Goal: Task Accomplishment & Management: Use online tool/utility

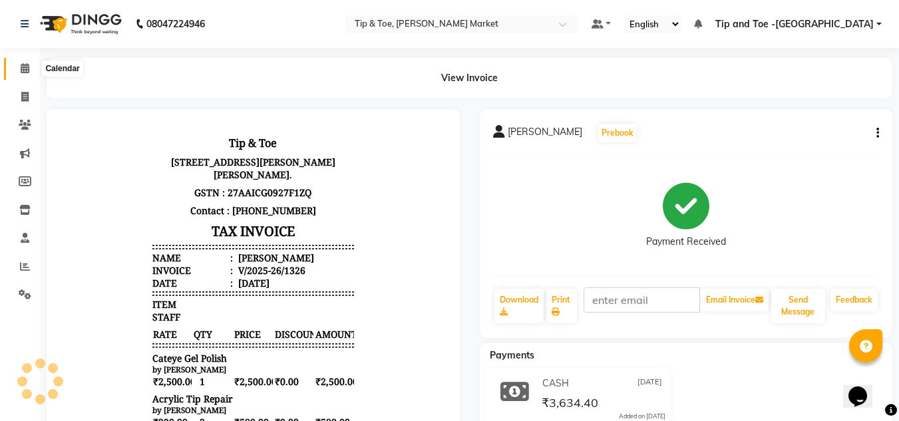
click at [19, 65] on span at bounding box center [24, 68] width 23 height 15
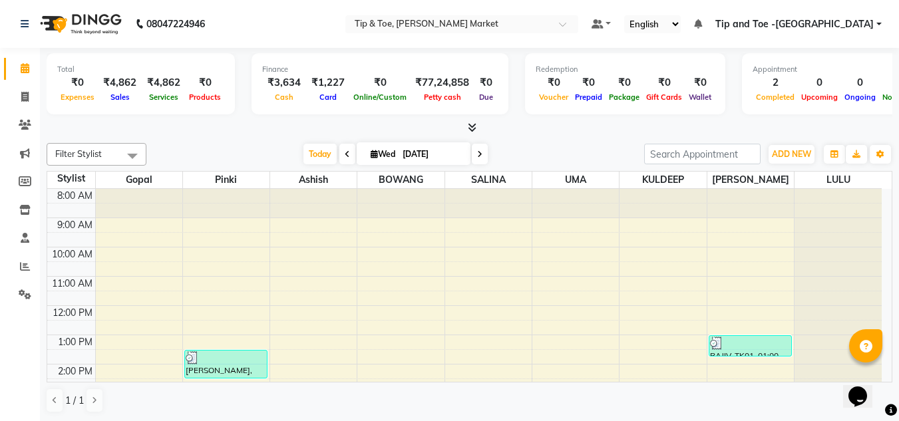
click at [429, 150] on input "[DATE]" at bounding box center [432, 154] width 67 height 20
select select "9"
select select "2025"
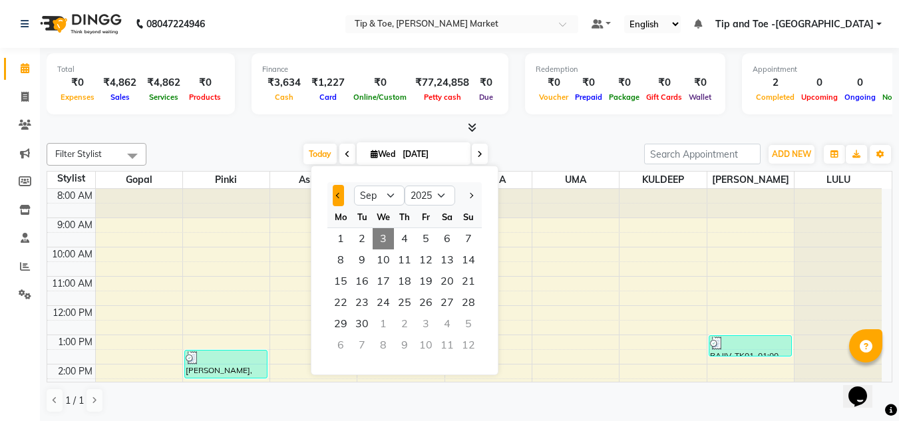
click at [343, 194] on button "Previous month" at bounding box center [338, 195] width 11 height 21
select select "8"
click at [471, 320] on span "31" at bounding box center [468, 324] width 21 height 21
type input "[DATE]"
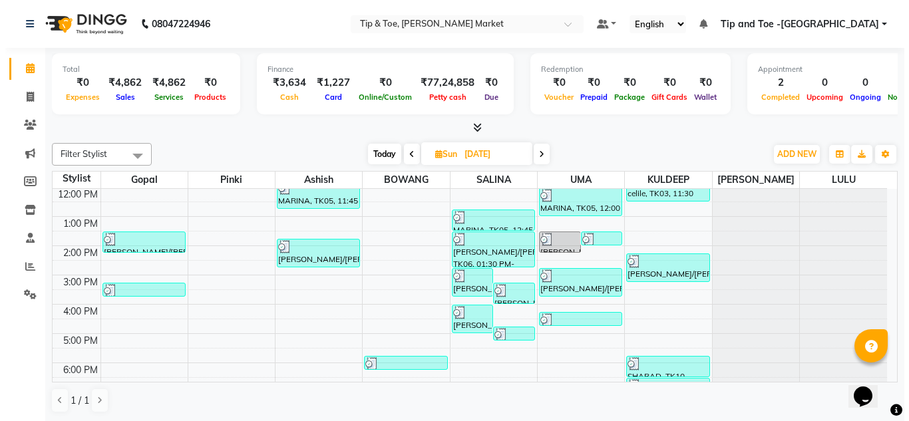
scroll to position [54, 0]
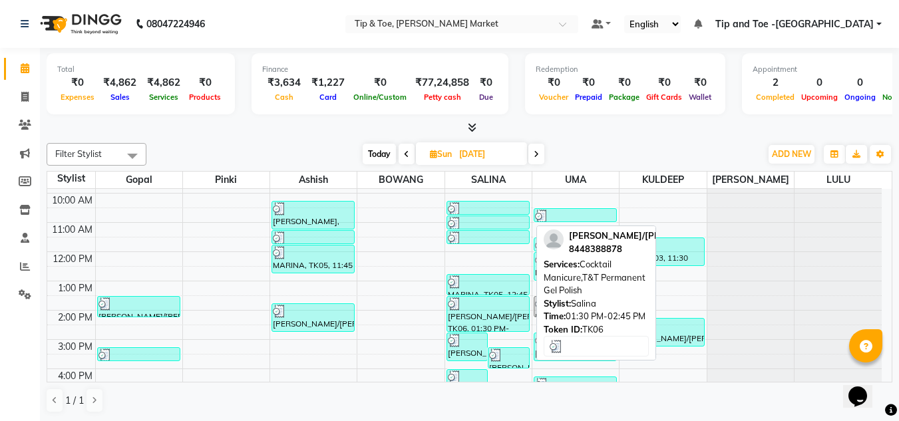
click at [493, 314] on div "[PERSON_NAME]/[PERSON_NAME], TK06, 01:30 PM-02:45 PM, Cocktail Manicure,T&T Per…" at bounding box center [488, 314] width 82 height 35
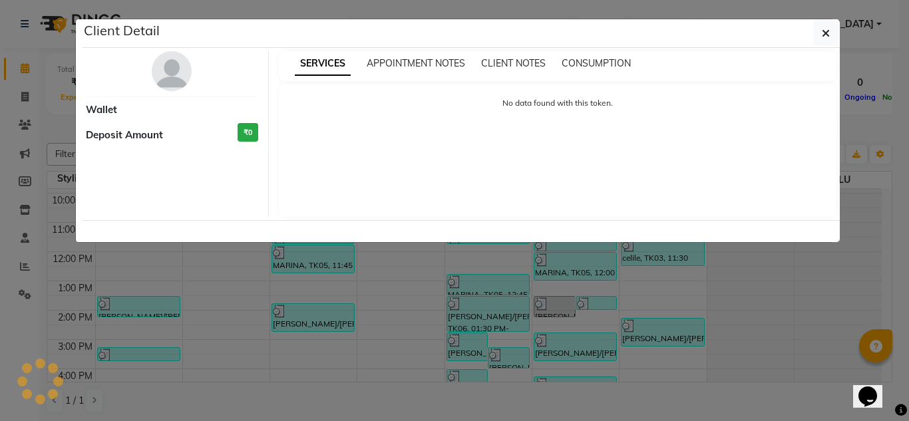
select select "3"
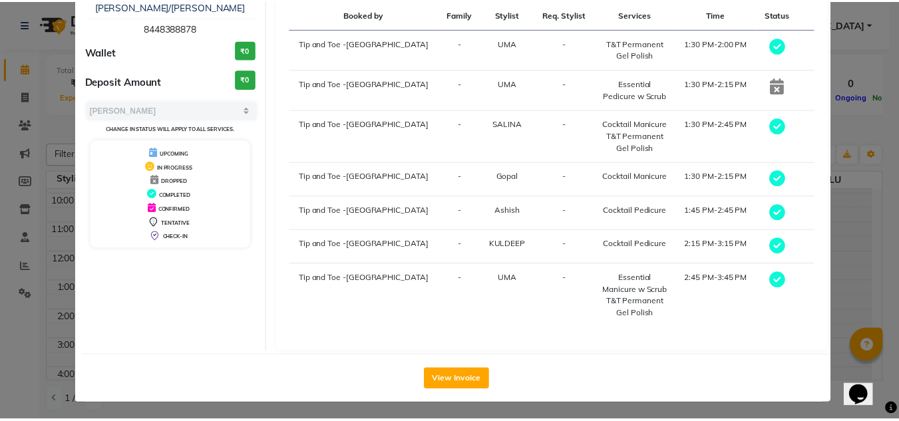
scroll to position [99, 0]
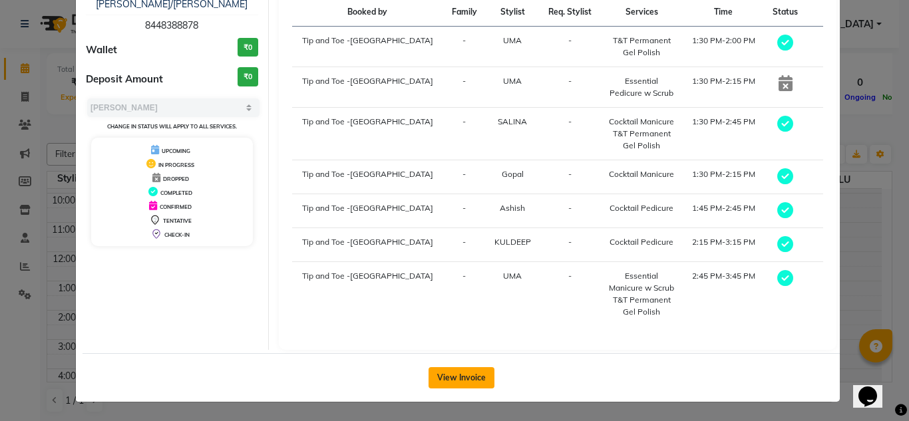
click at [446, 375] on button "View Invoice" at bounding box center [462, 377] width 66 height 21
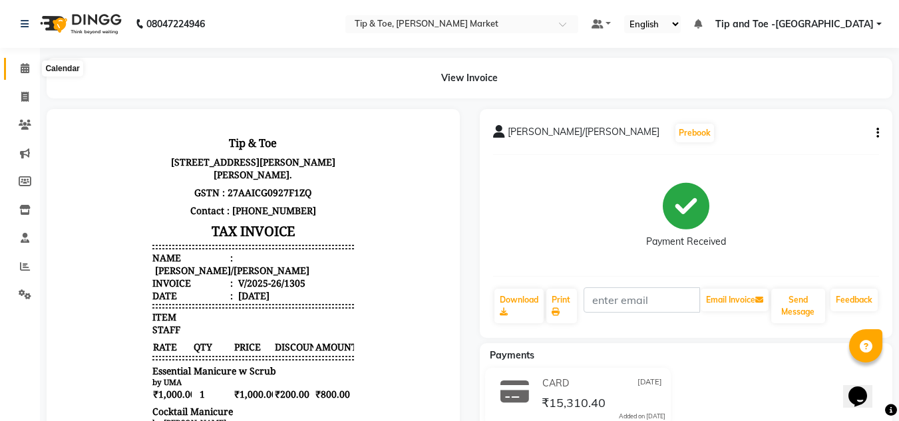
click at [27, 69] on icon at bounding box center [25, 68] width 9 height 10
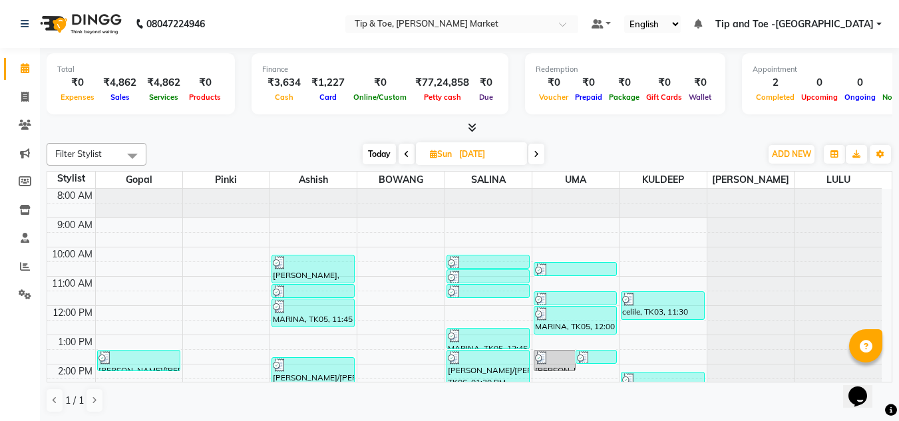
click at [539, 151] on icon at bounding box center [536, 154] width 5 height 8
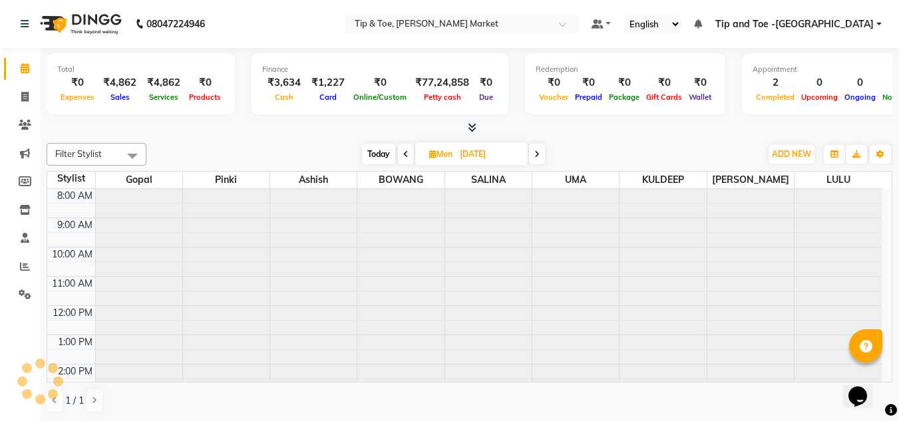
scroll to position [176, 0]
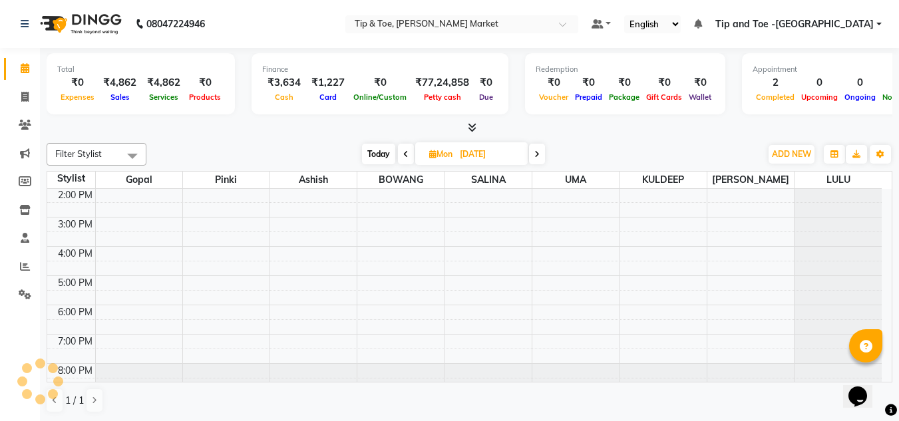
click at [539, 151] on icon at bounding box center [537, 154] width 5 height 8
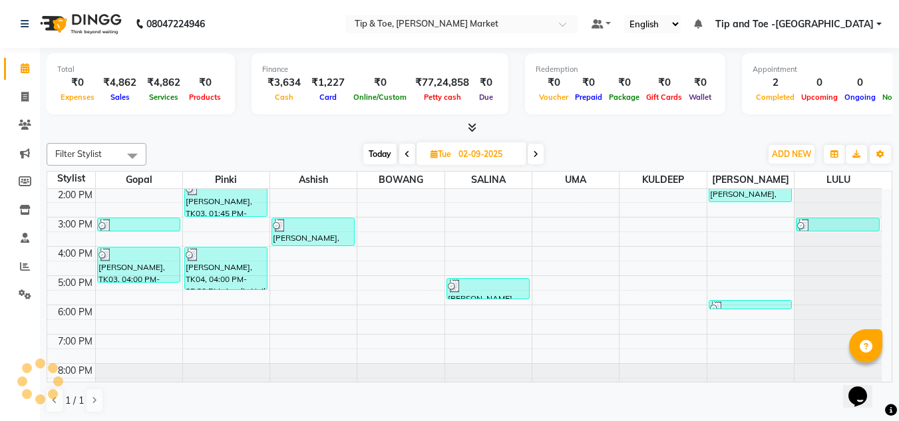
click at [539, 151] on span at bounding box center [536, 154] width 16 height 21
type input "[DATE]"
